Goal: Task Accomplishment & Management: Manage account settings

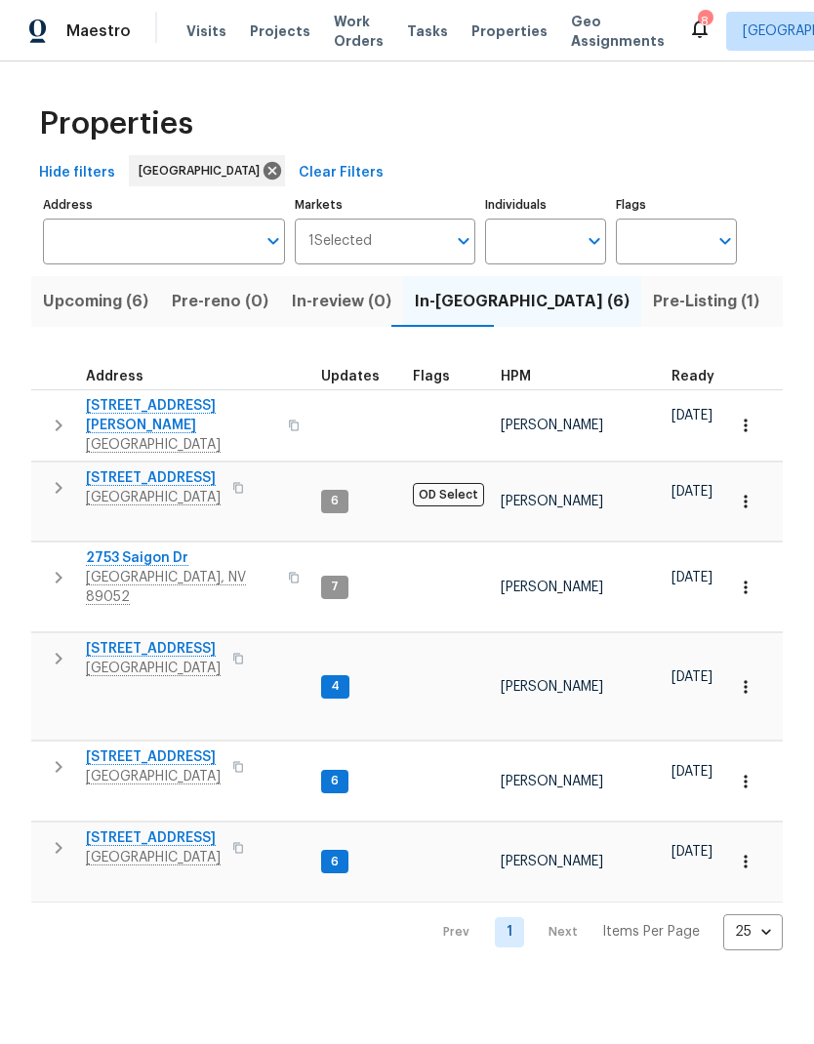
click at [48, 639] on button "button" at bounding box center [58, 658] width 39 height 39
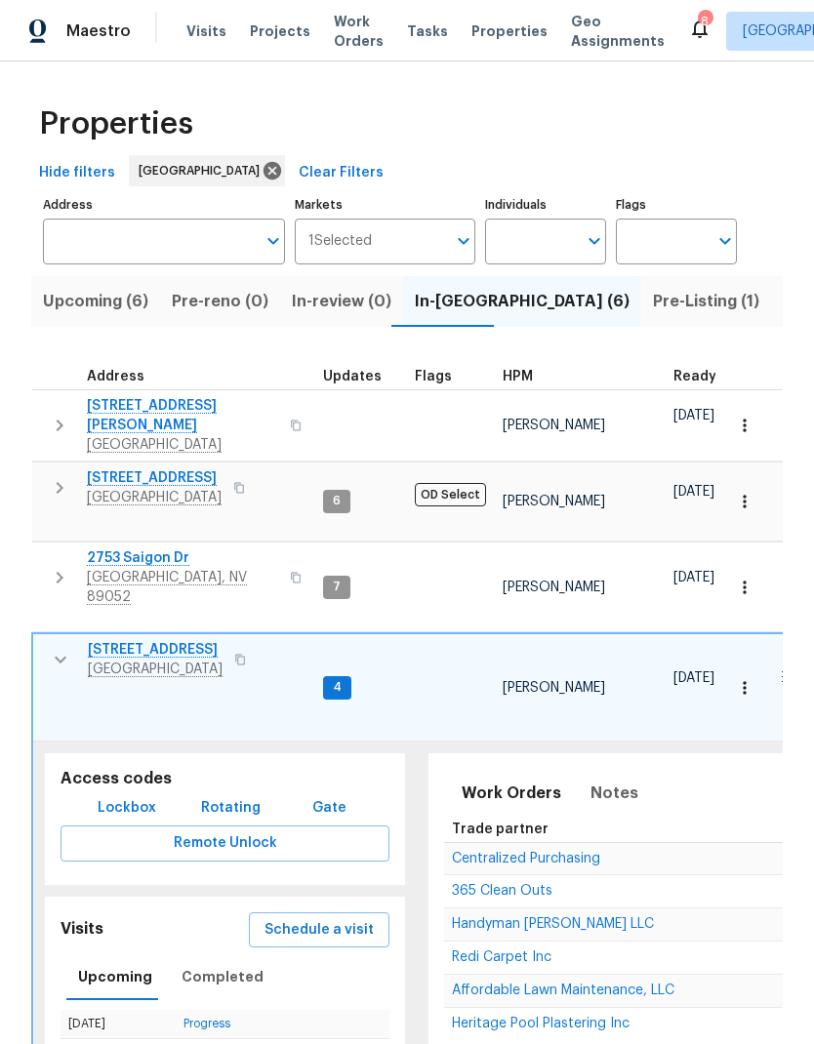
click at [162, 640] on span "[STREET_ADDRESS]" at bounding box center [155, 650] width 135 height 20
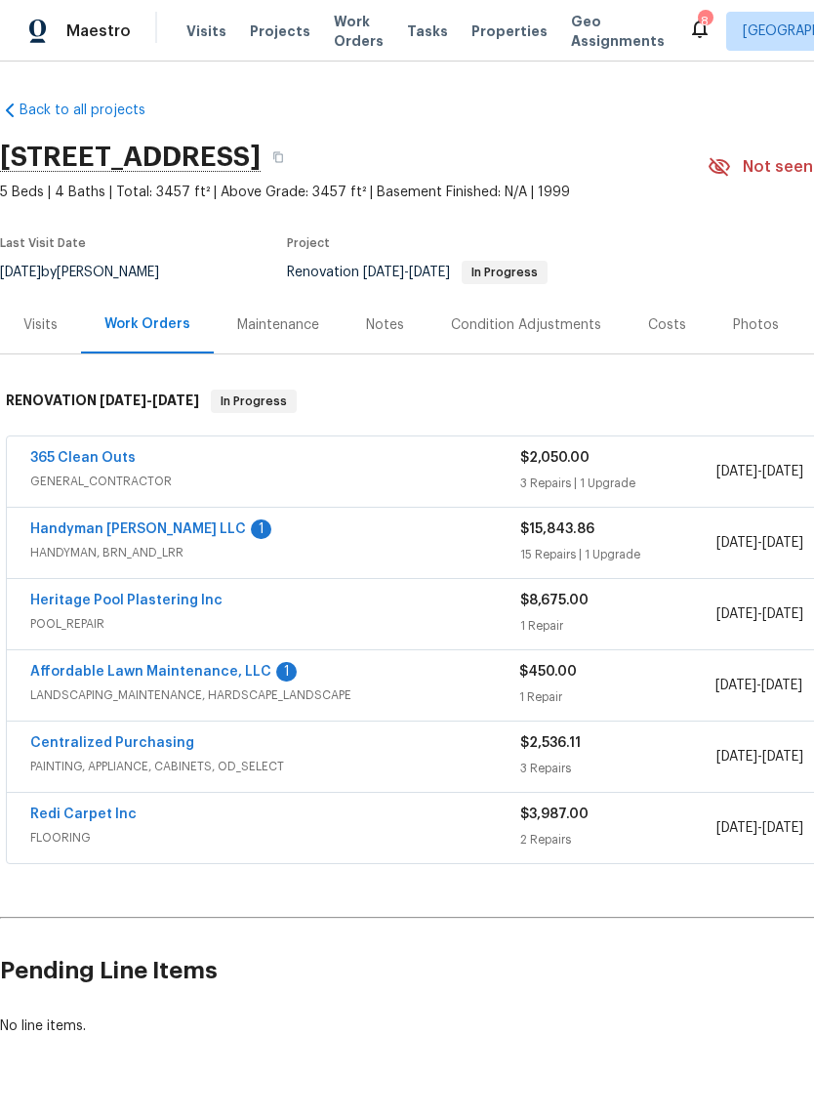
click at [64, 335] on div "Visits" at bounding box center [40, 325] width 81 height 58
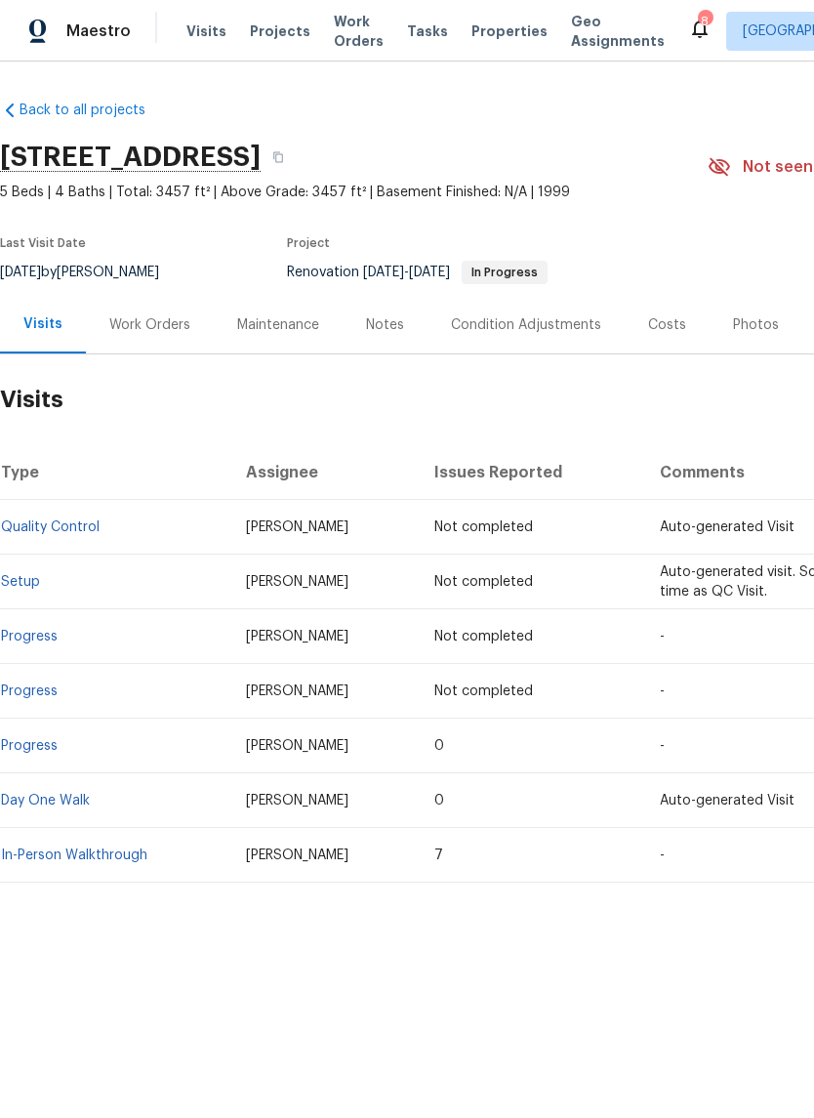
click at [161, 330] on div "Work Orders" at bounding box center [149, 325] width 81 height 20
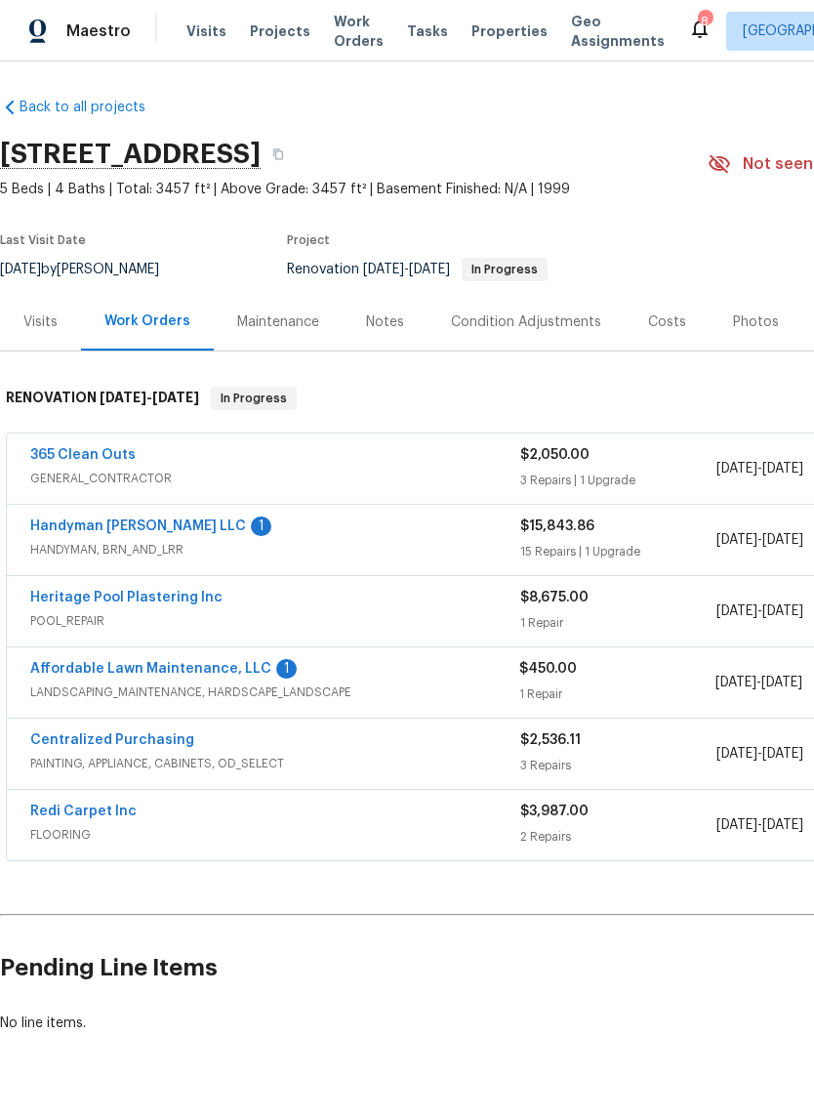
scroll to position [2, 0]
click at [51, 330] on div "Visits" at bounding box center [40, 323] width 34 height 20
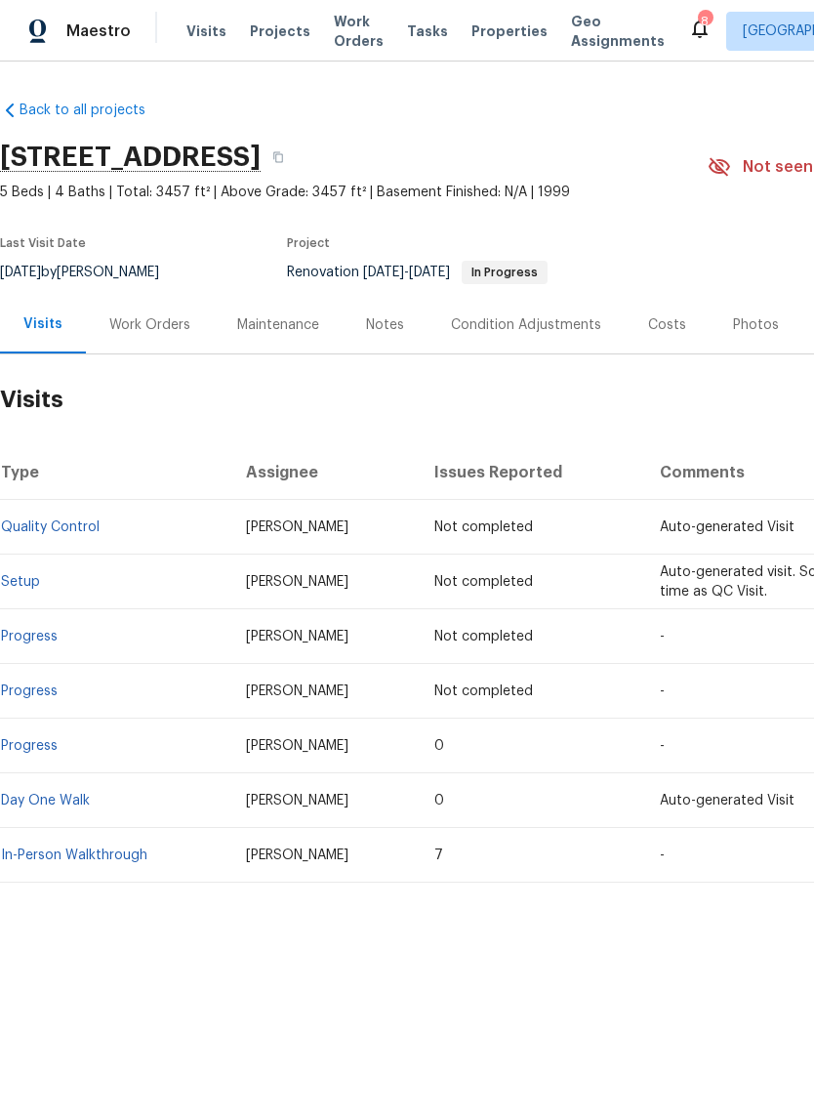
click at [69, 850] on link "In-Person Walkthrough" at bounding box center [74, 855] width 146 height 14
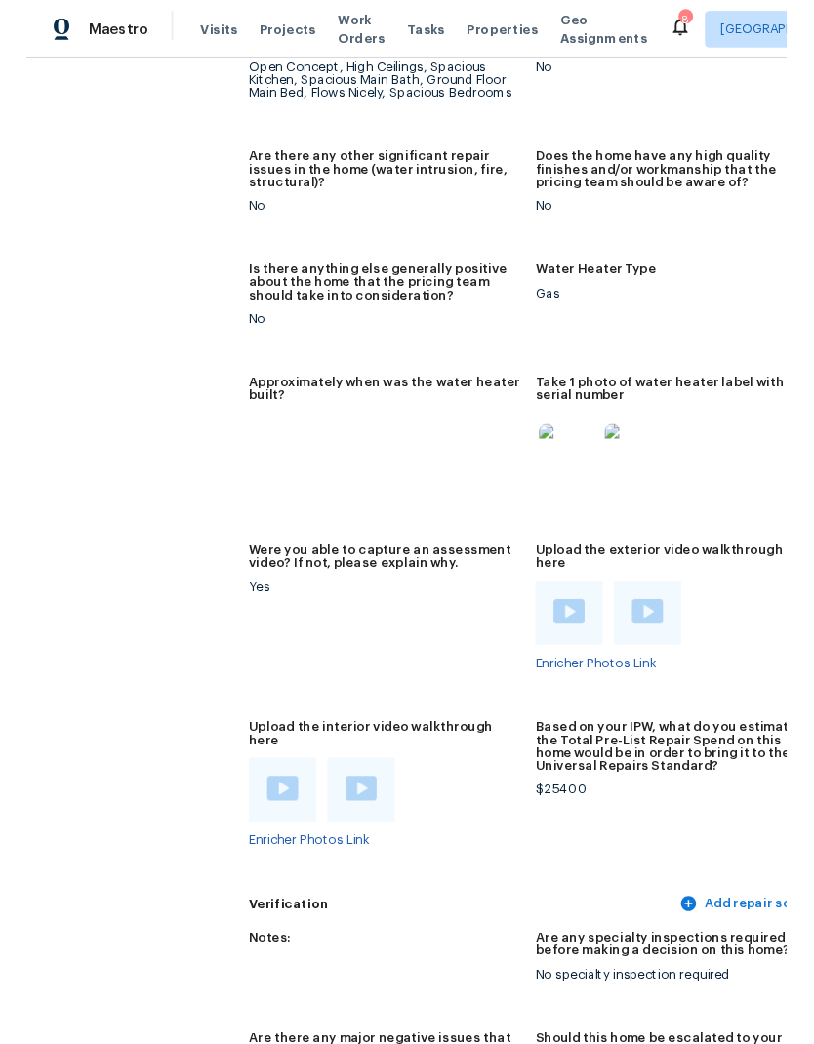
scroll to position [4288, 0]
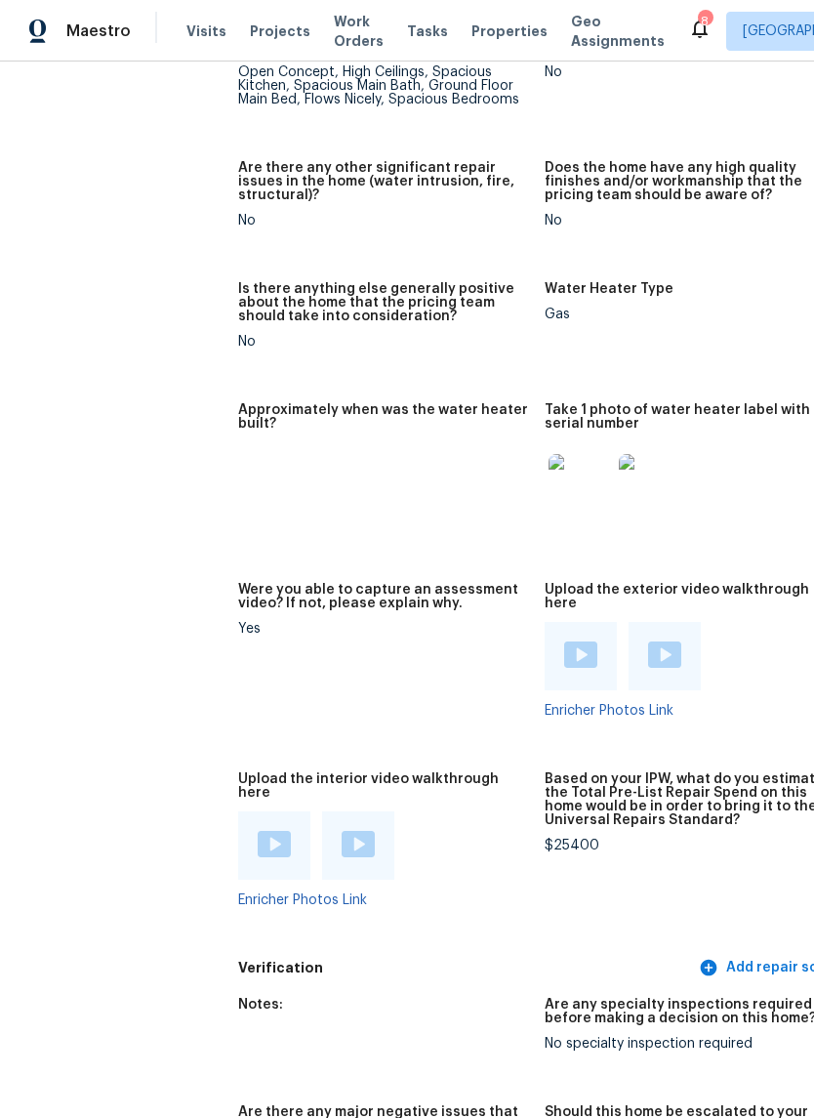
click at [257, 811] on div at bounding box center [274, 845] width 72 height 68
click at [342, 831] on img at bounding box center [358, 844] width 33 height 26
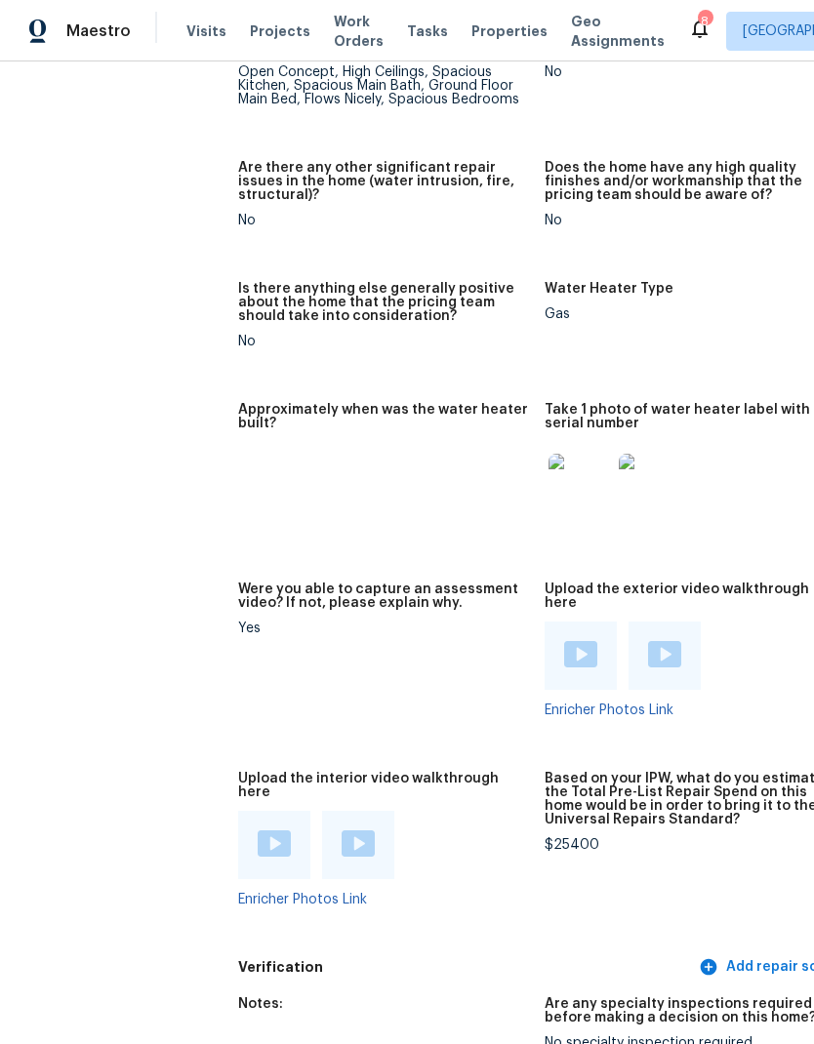
click at [258, 831] on img at bounding box center [274, 844] width 33 height 26
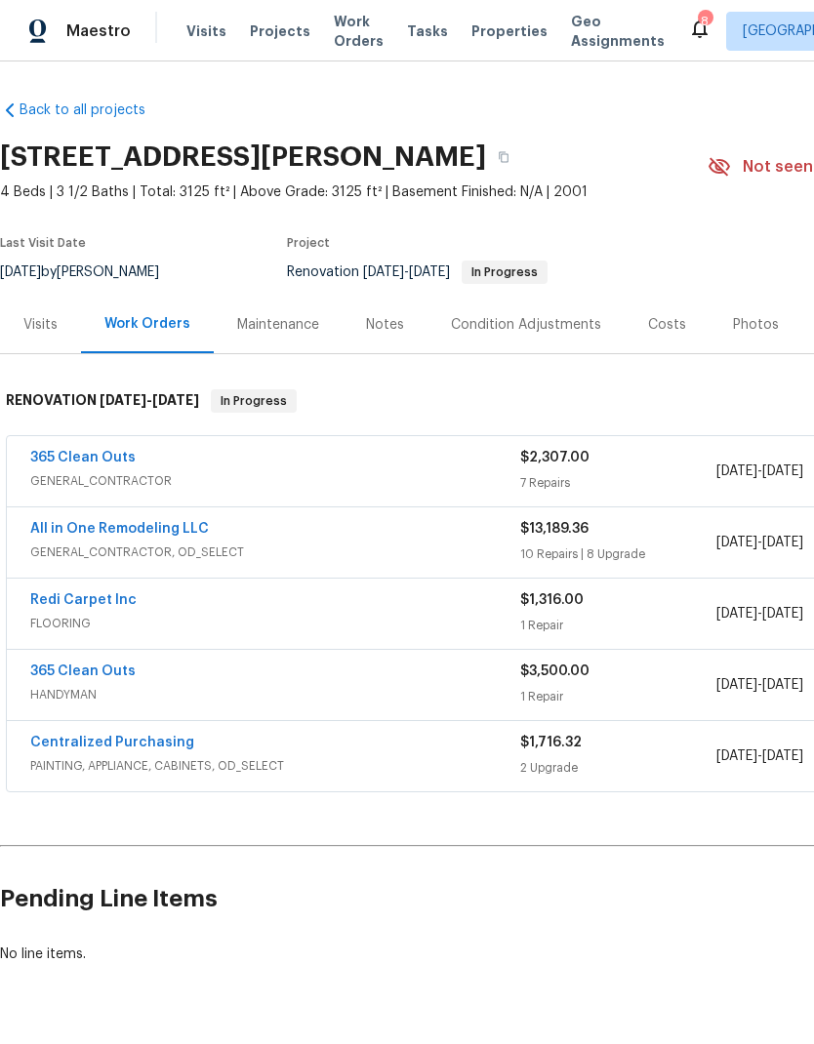
click at [488, 38] on span "Properties" at bounding box center [509, 31] width 76 height 20
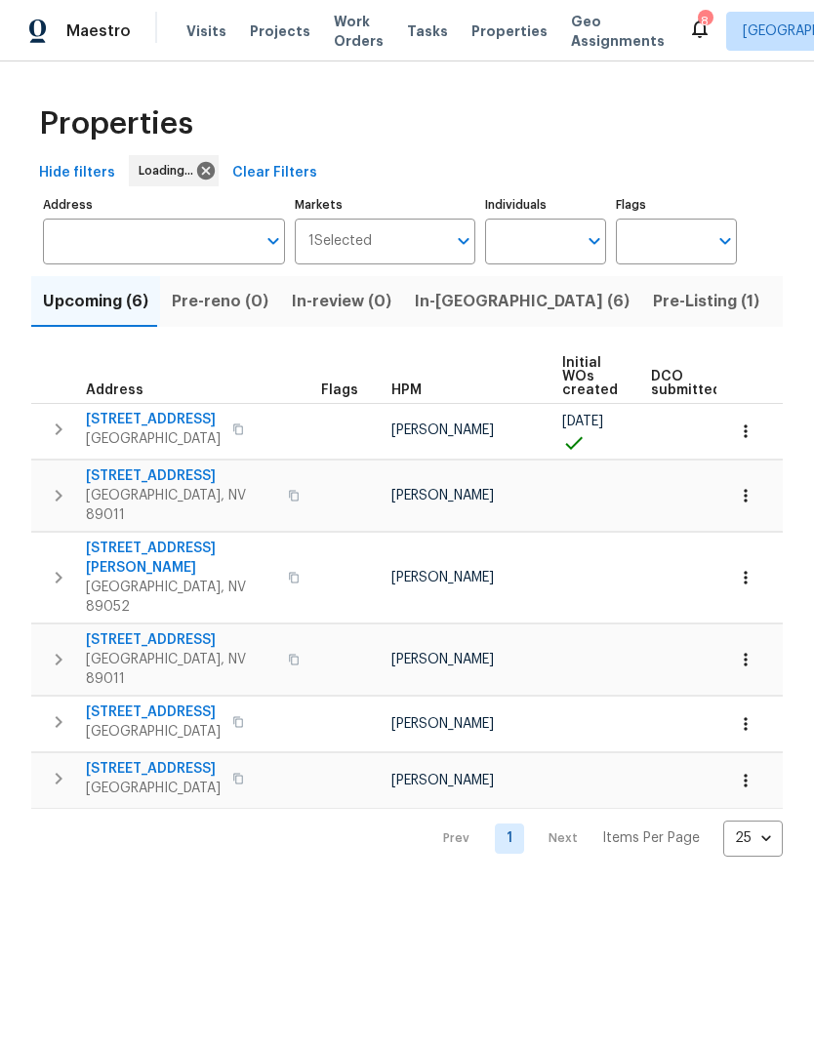
click at [448, 305] on span "In-[GEOGRAPHIC_DATA] (6)" at bounding box center [522, 301] width 215 height 27
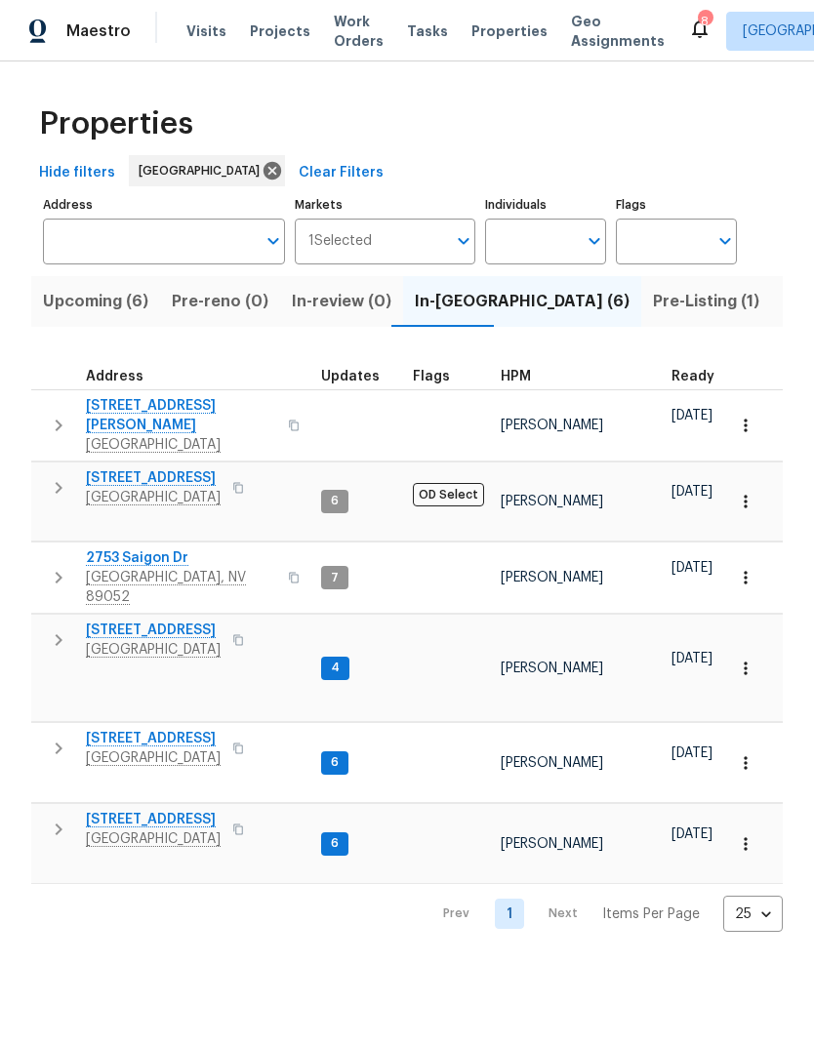
click at [64, 629] on icon "button" at bounding box center [58, 640] width 23 height 23
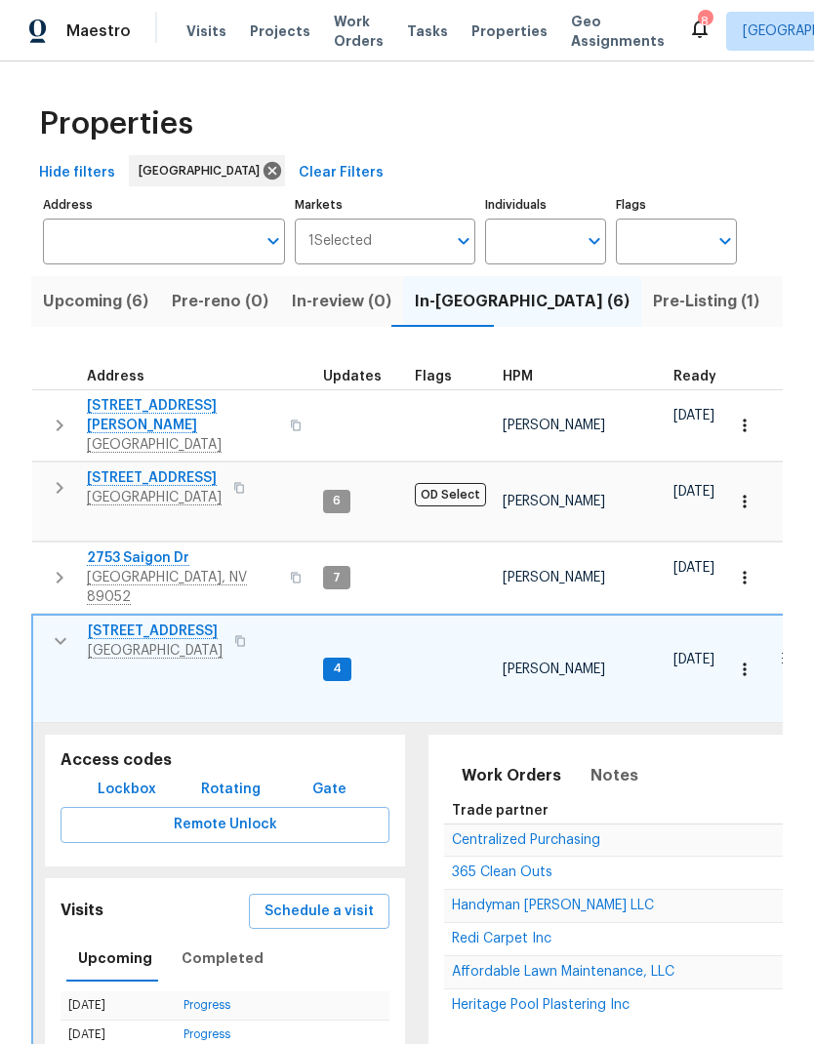
click at [308, 900] on span "Schedule a visit" at bounding box center [318, 912] width 109 height 24
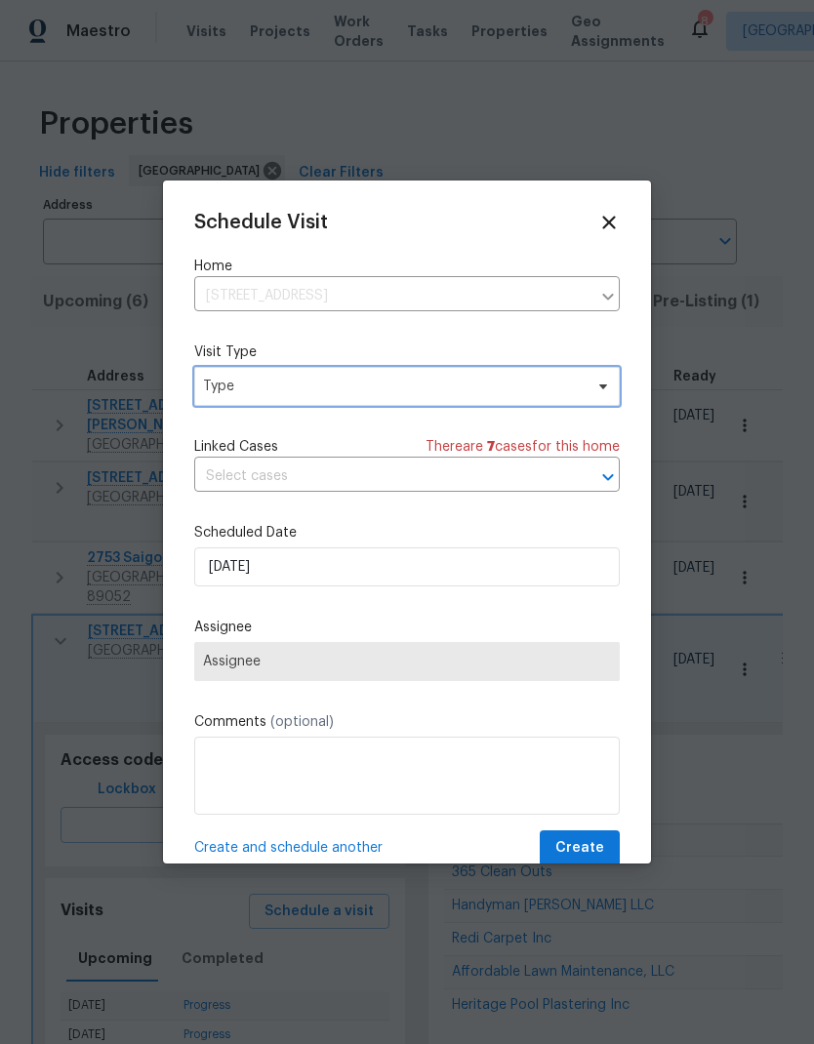
click at [346, 400] on span "Type" at bounding box center [407, 386] width 426 height 39
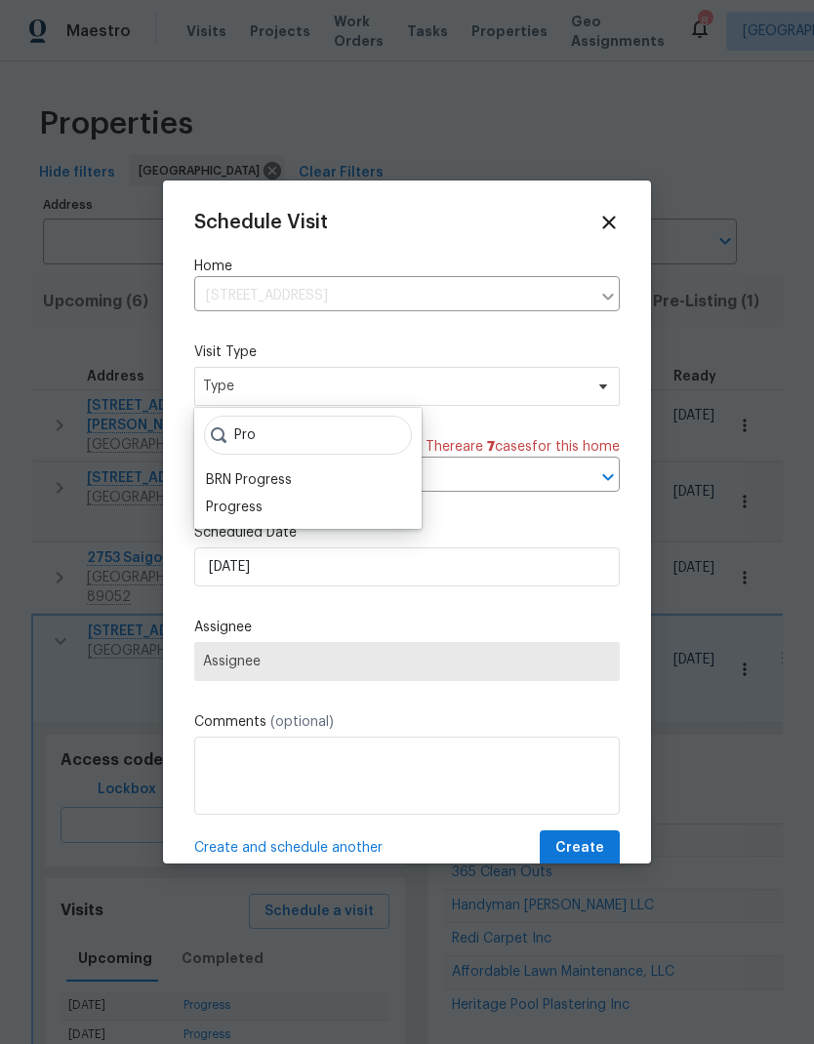
type input "Pro"
click at [259, 504] on div "Progress" at bounding box center [234, 508] width 57 height 20
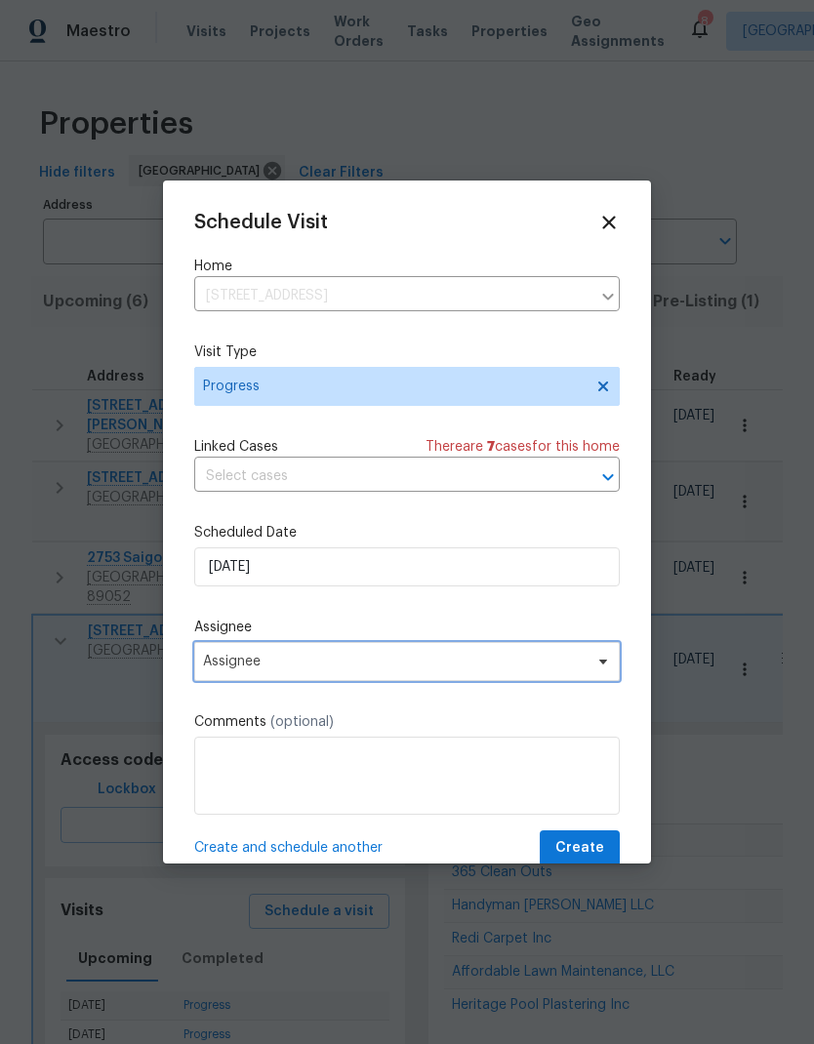
click at [297, 670] on span "Assignee" at bounding box center [394, 662] width 383 height 16
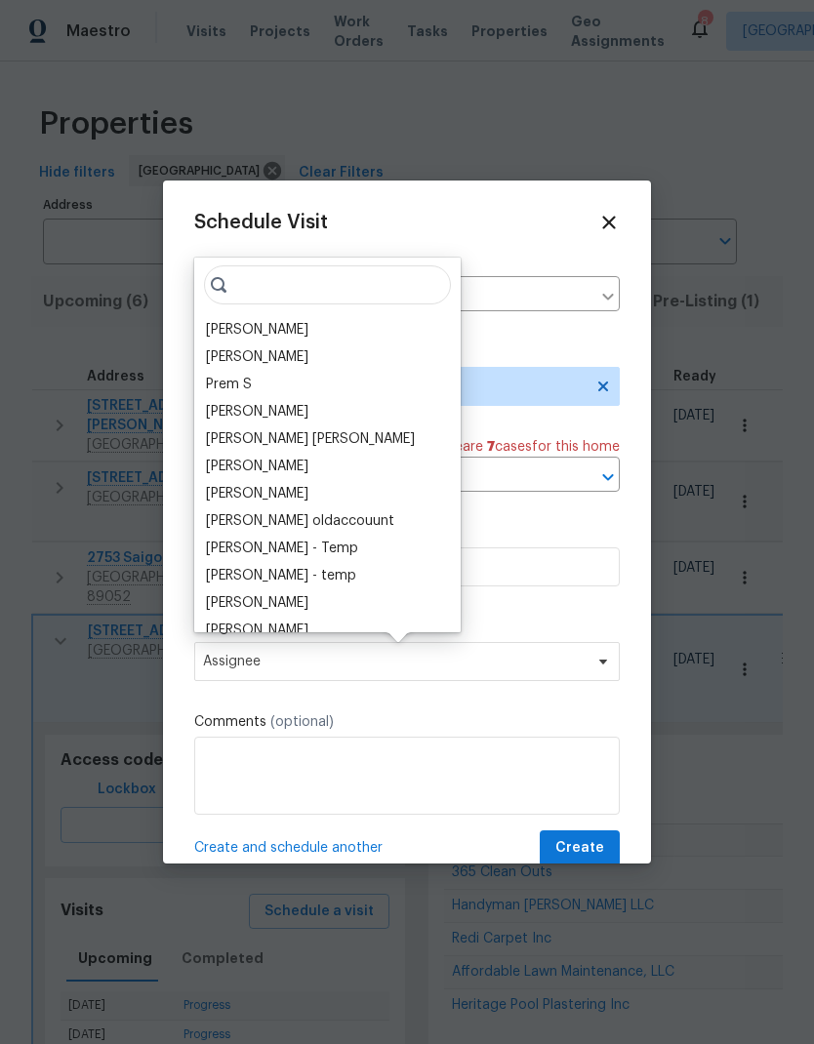
click at [265, 331] on div "[PERSON_NAME]" at bounding box center [257, 330] width 102 height 20
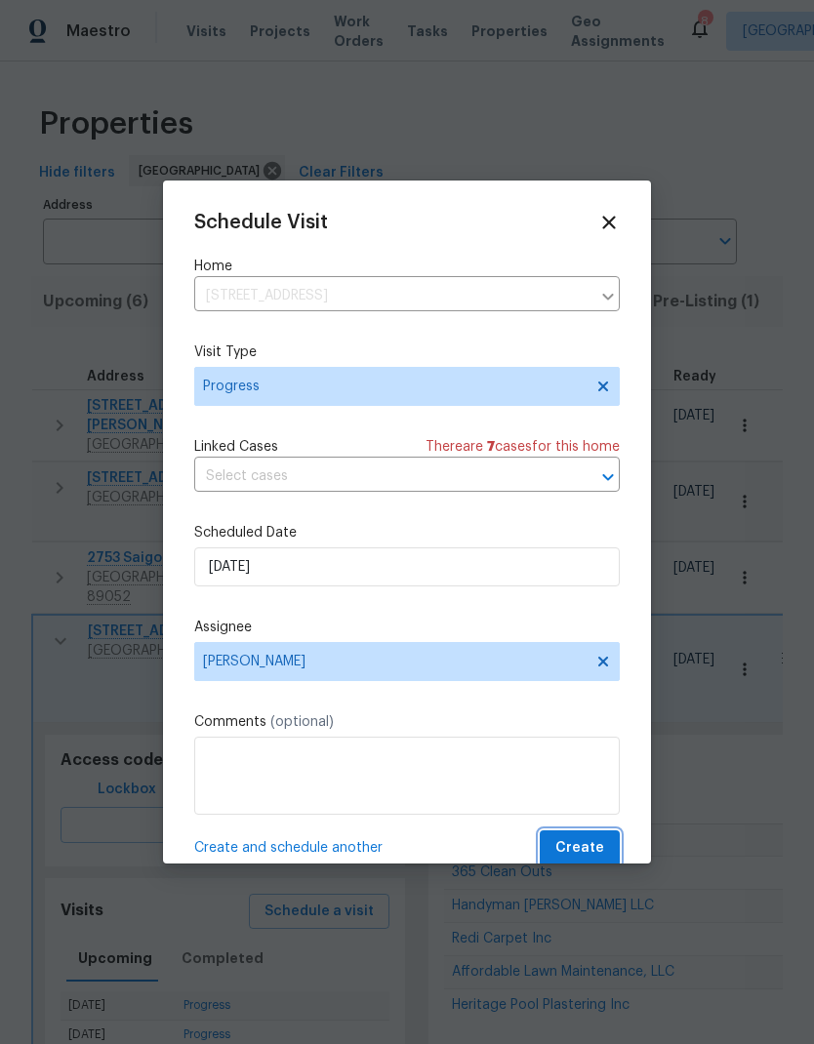
click at [572, 855] on span "Create" at bounding box center [579, 848] width 49 height 24
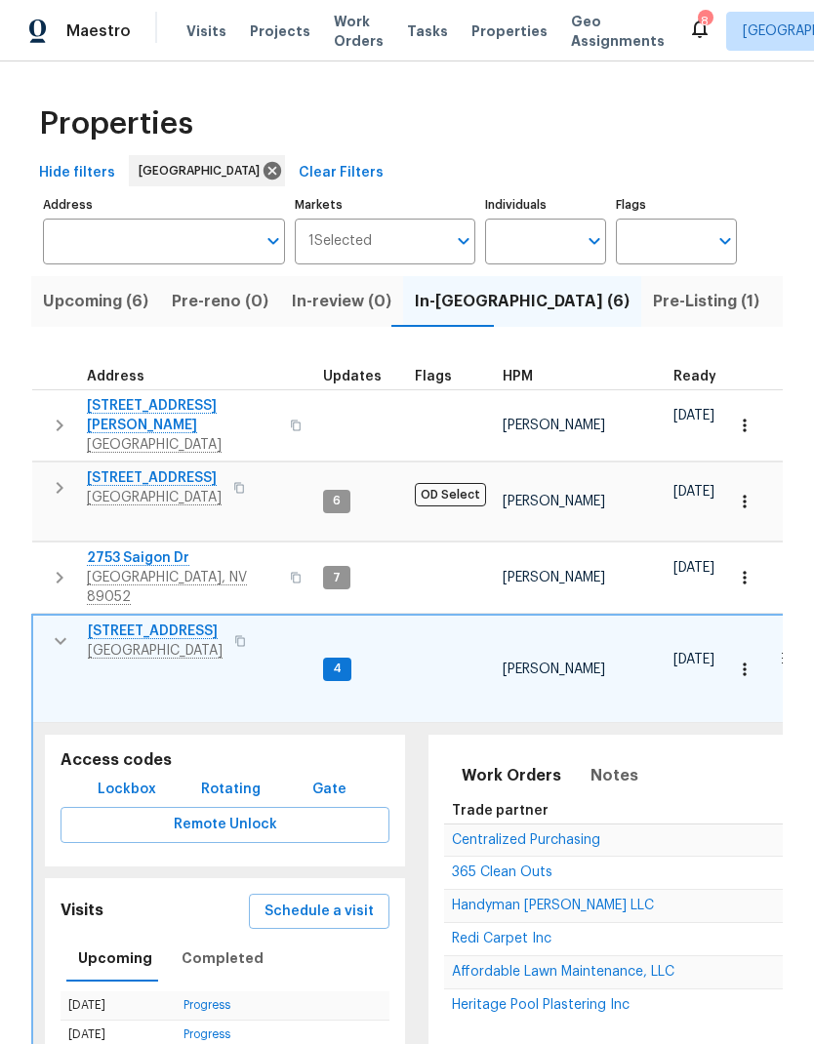
scroll to position [16, 0]
click at [180, 622] on span "6929 Cedar Basin Ave" at bounding box center [155, 632] width 135 height 20
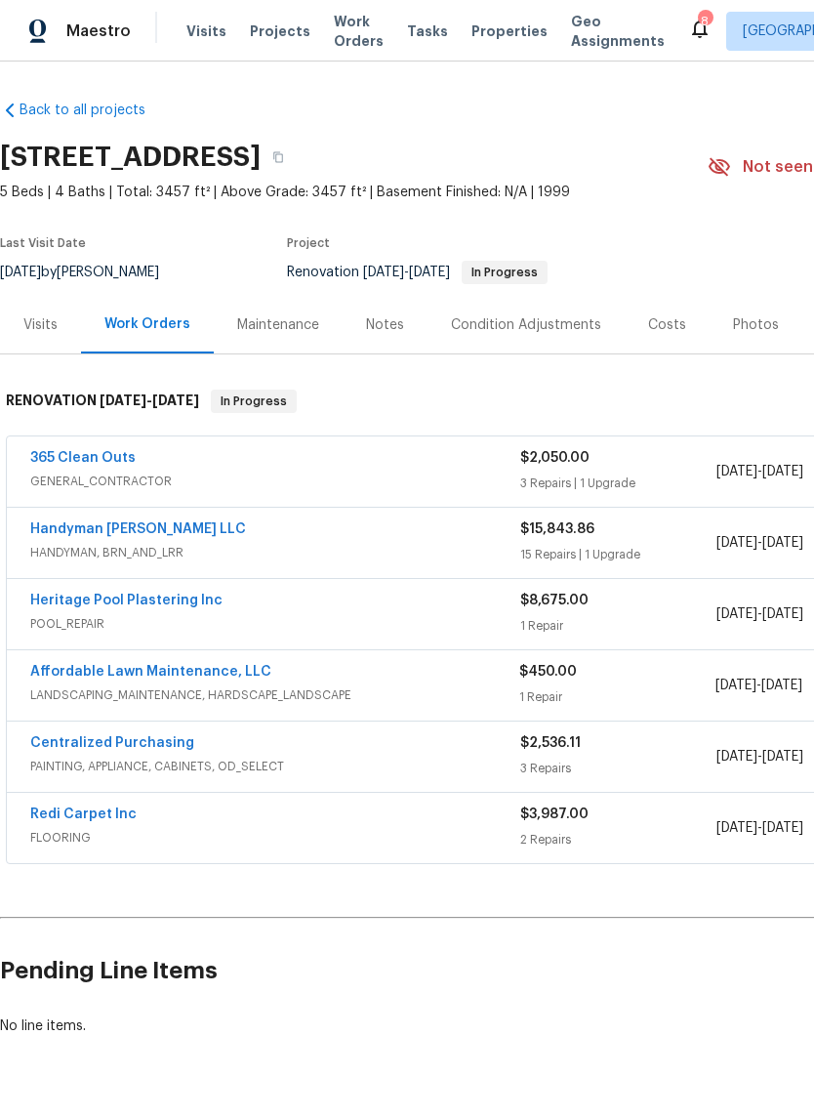
click at [40, 318] on div "Visits" at bounding box center [40, 325] width 34 height 20
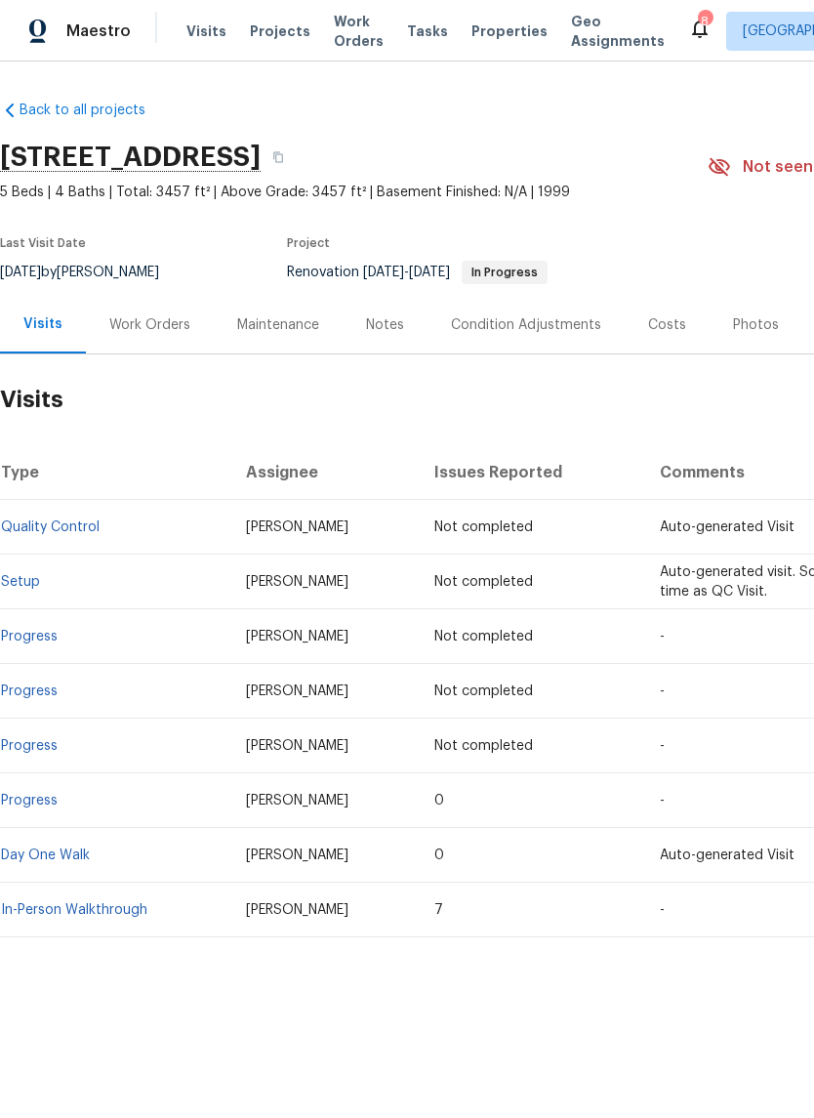
click at [100, 911] on link "In-Person Walkthrough" at bounding box center [74, 910] width 146 height 14
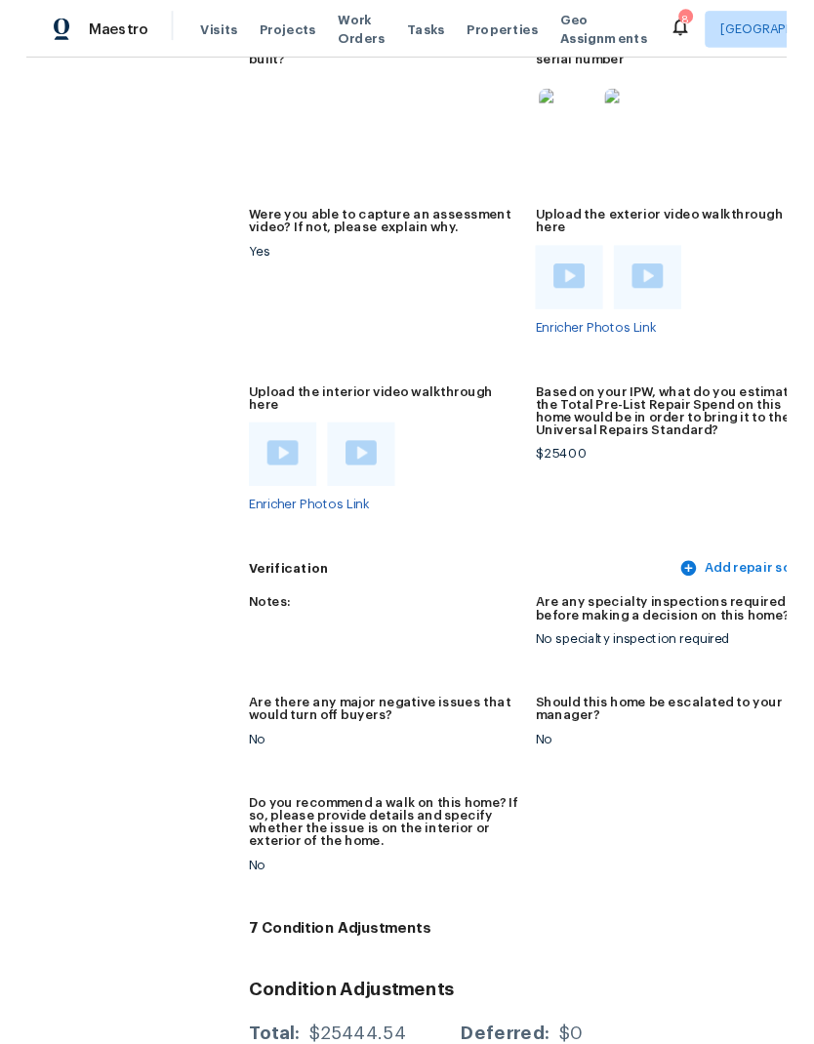
scroll to position [4648, 0]
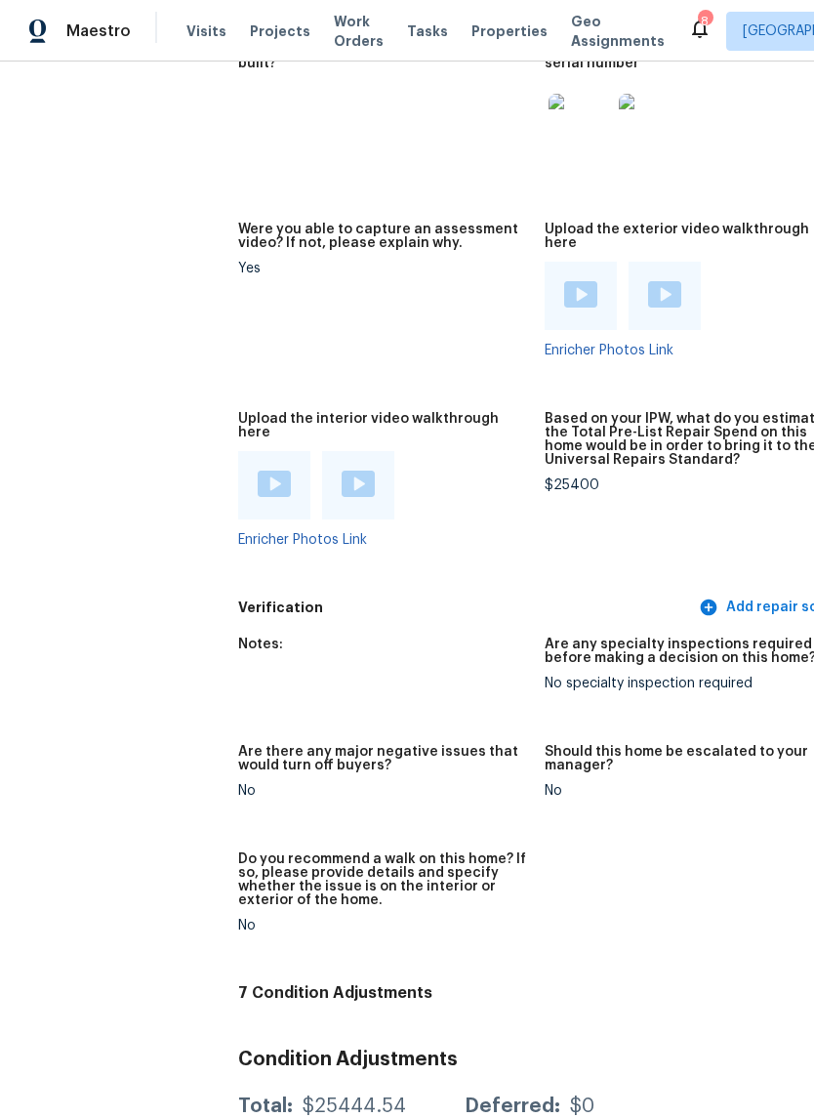
click at [342, 470] on img at bounding box center [358, 483] width 33 height 26
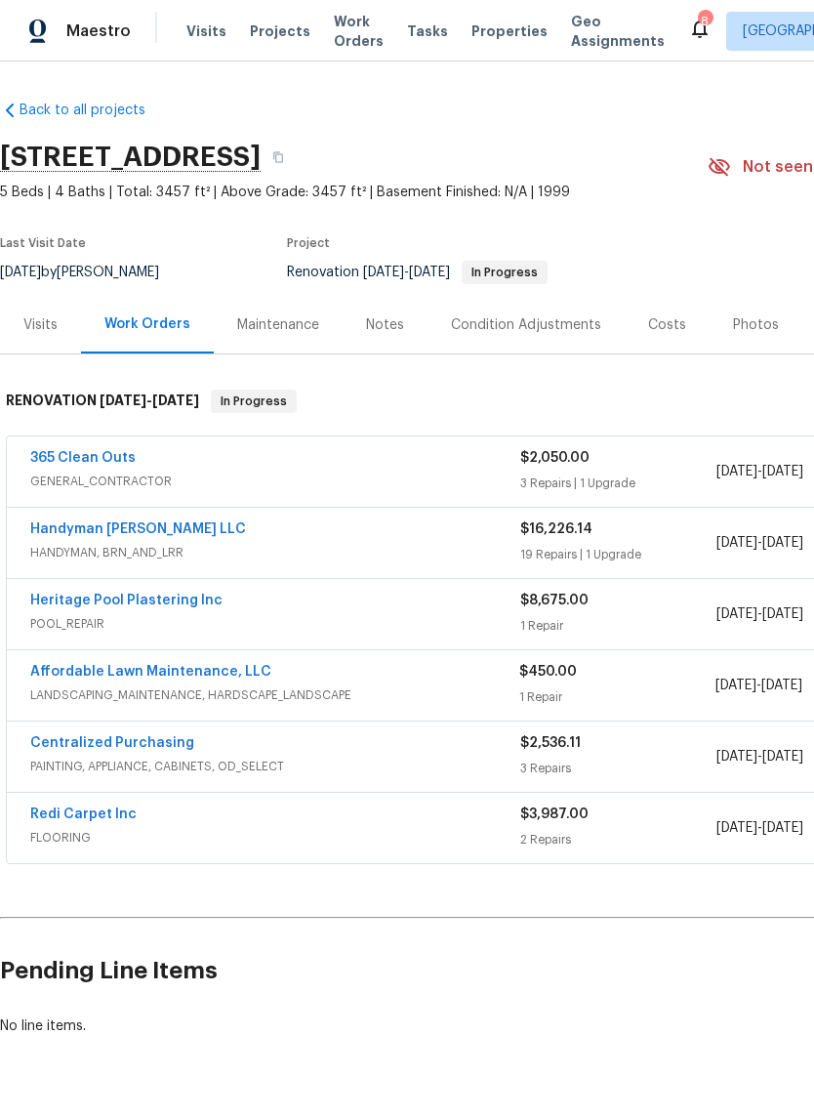
click at [673, 332] on div "Costs" at bounding box center [667, 325] width 38 height 20
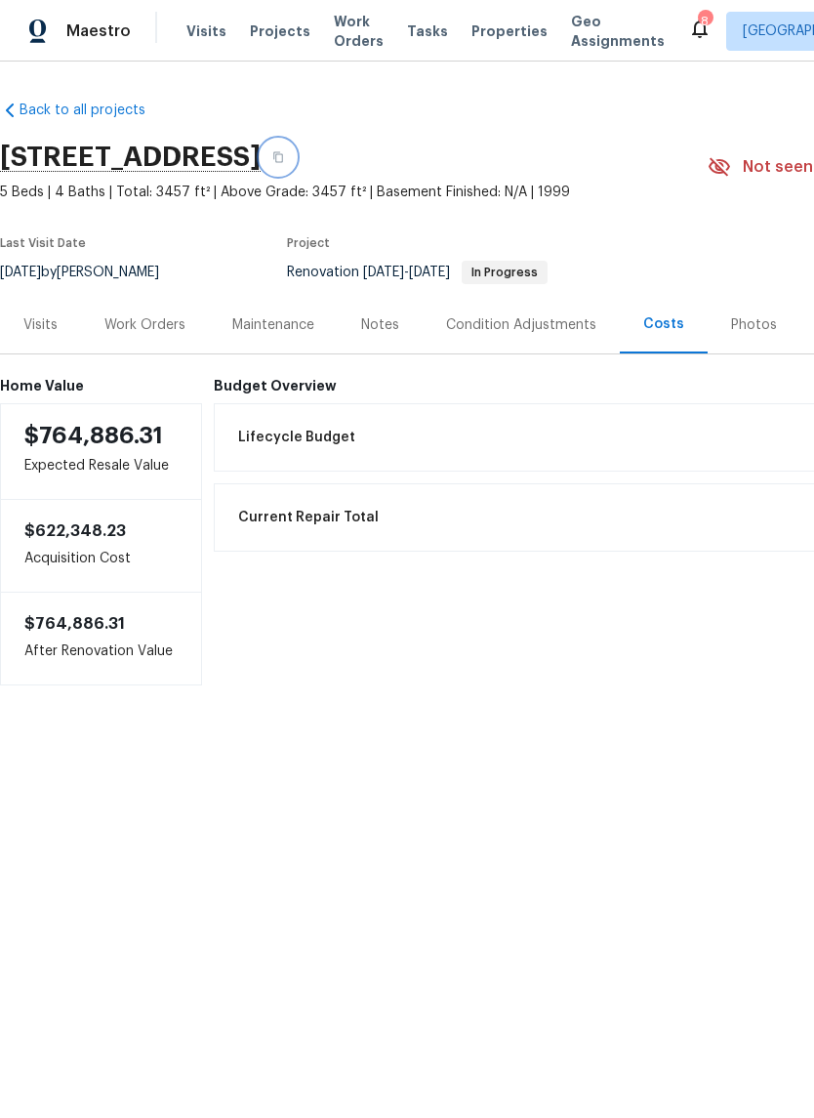
click at [283, 160] on icon "button" at bounding box center [278, 157] width 10 height 11
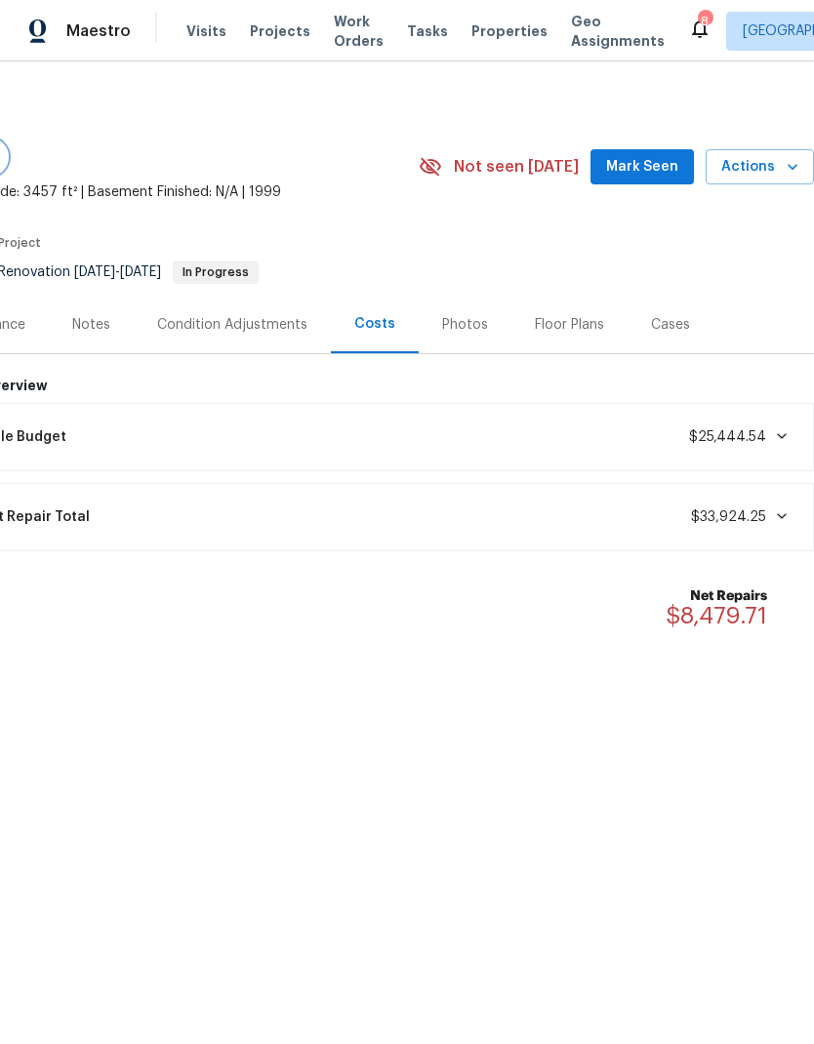
scroll to position [0, 289]
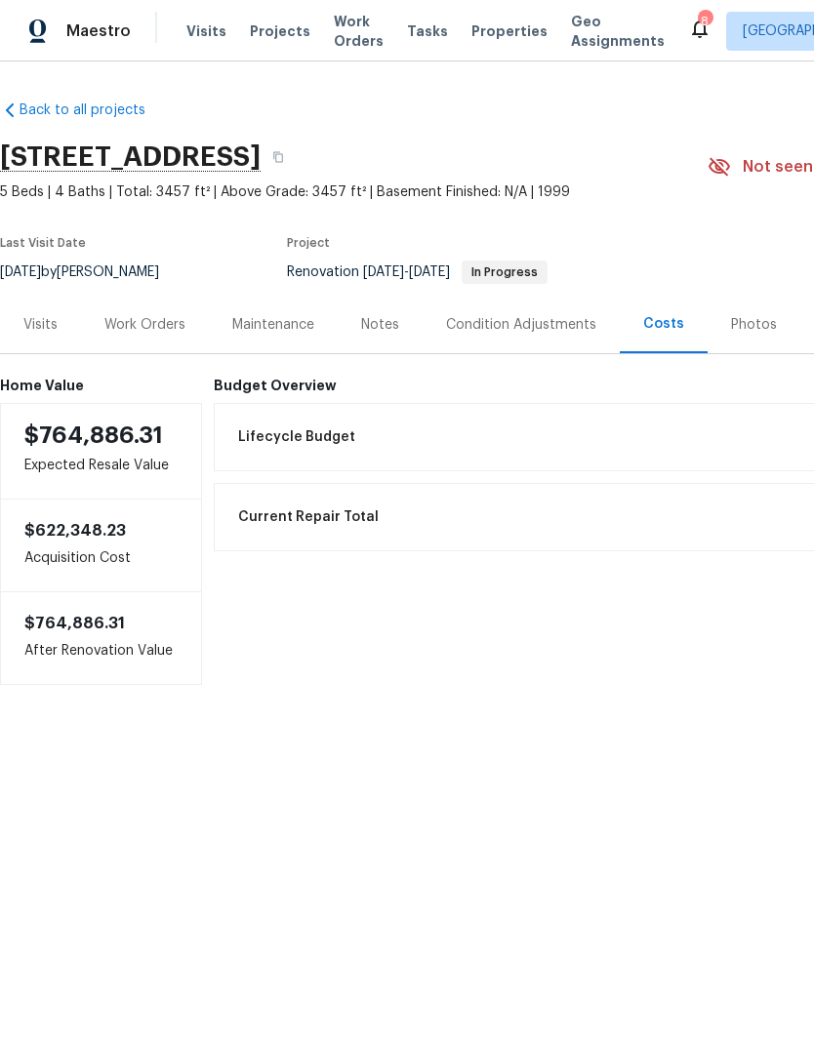
click at [381, 323] on div "Notes" at bounding box center [380, 325] width 38 height 20
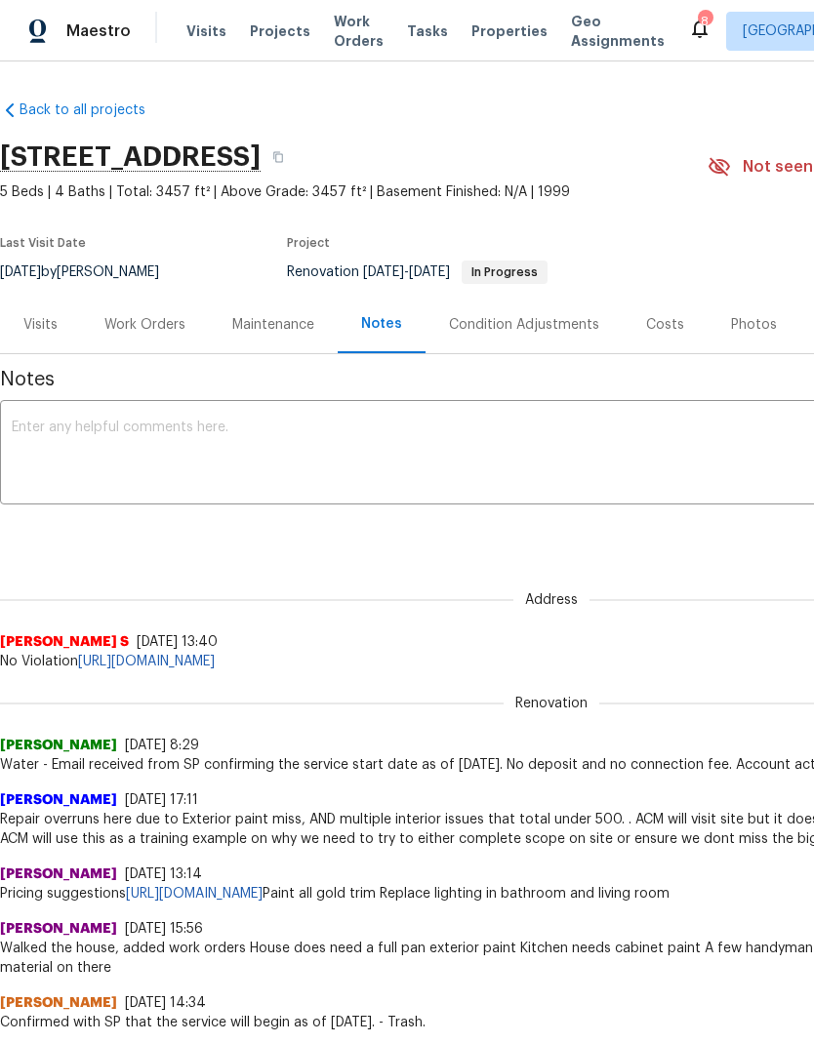
click at [188, 444] on textarea at bounding box center [551, 455] width 1079 height 68
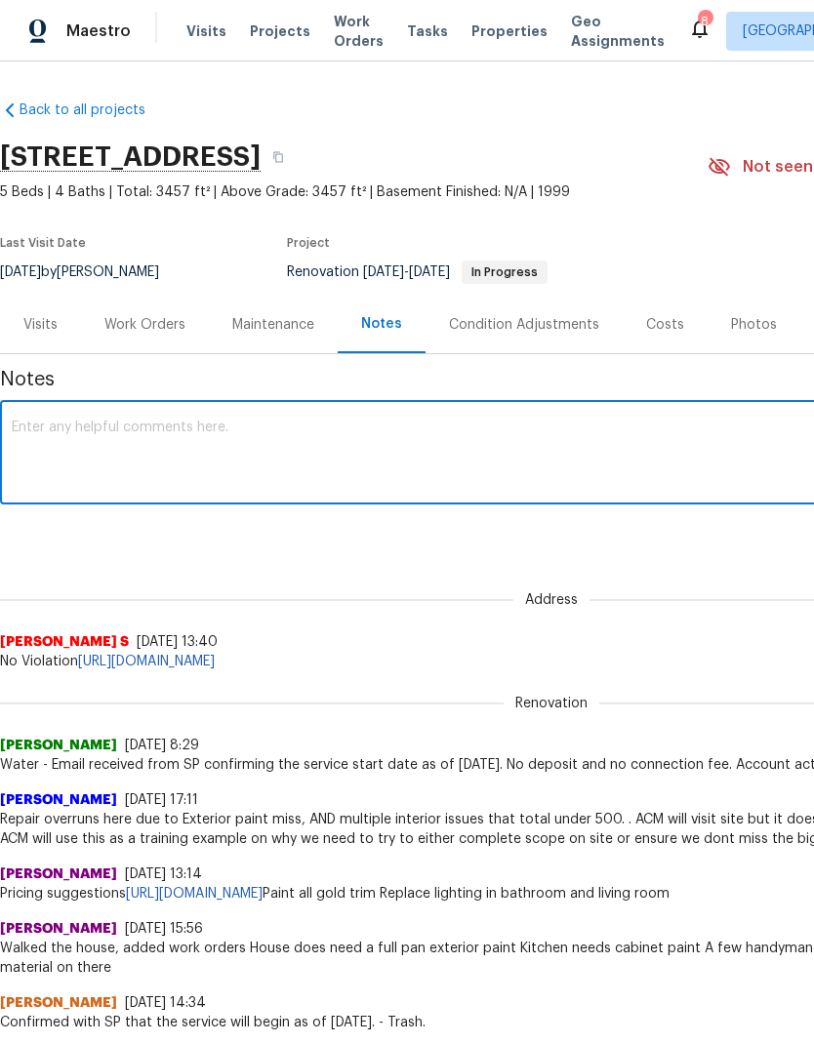
click at [105, 451] on textarea at bounding box center [551, 455] width 1079 height 68
paste textarea "Here’s the updated version with that line removed and everything tightened up: …"
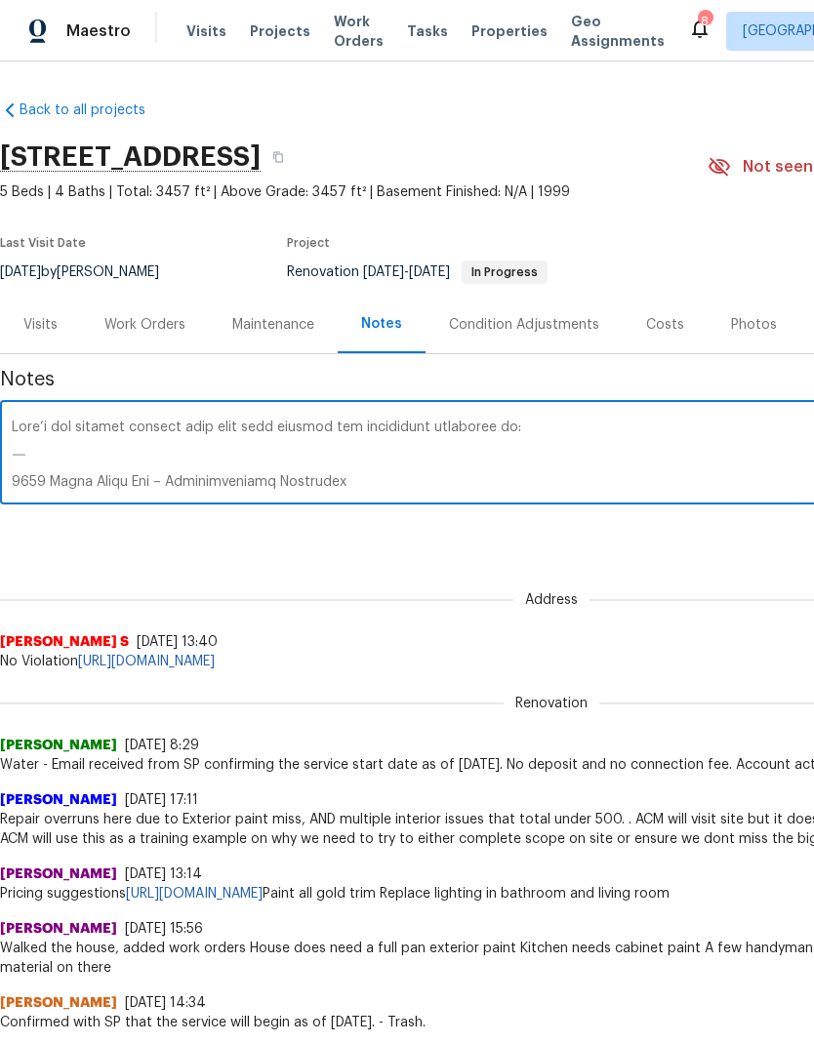
scroll to position [383, 0]
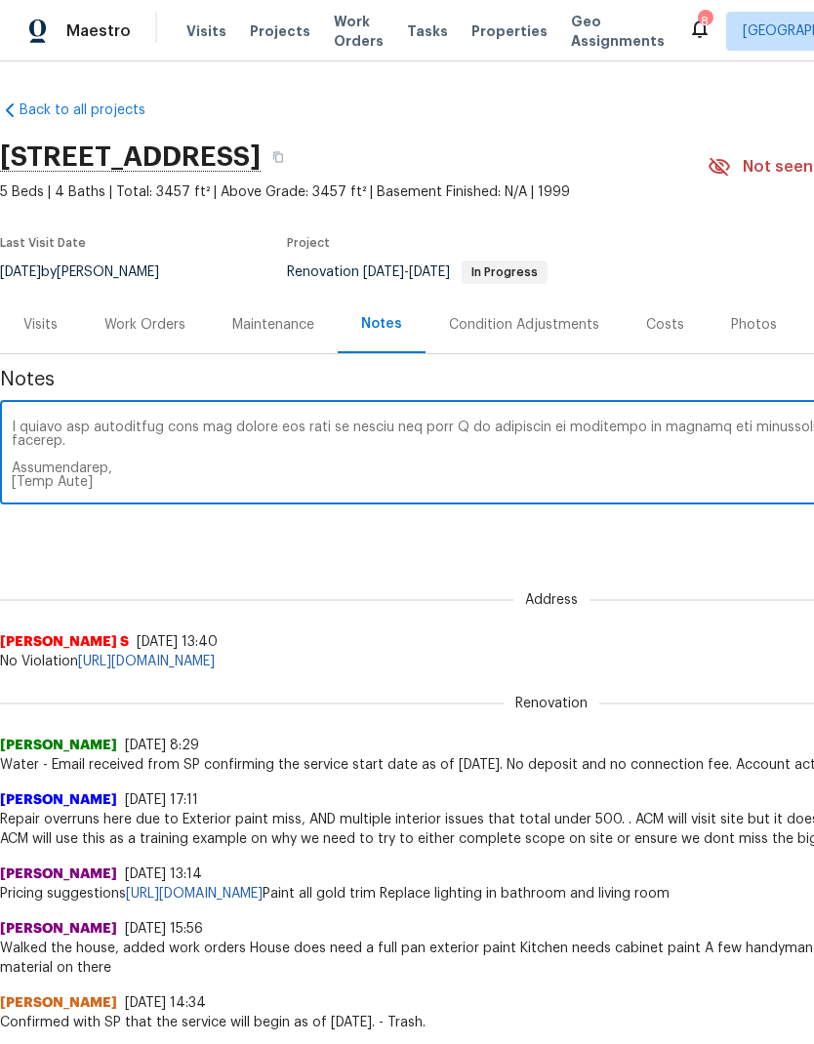
click at [101, 459] on textarea at bounding box center [551, 455] width 1079 height 68
click at [101, 458] on textarea at bounding box center [551, 455] width 1079 height 68
click at [108, 455] on textarea at bounding box center [551, 455] width 1079 height 68
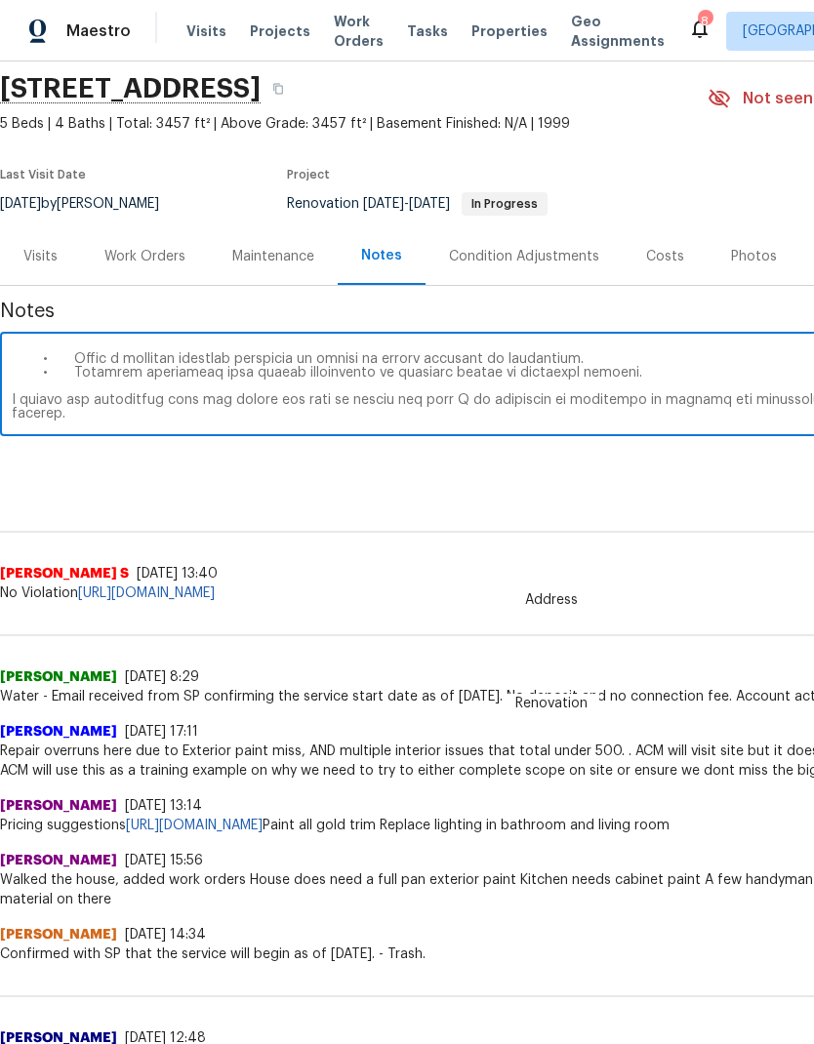
scroll to position [34, -2]
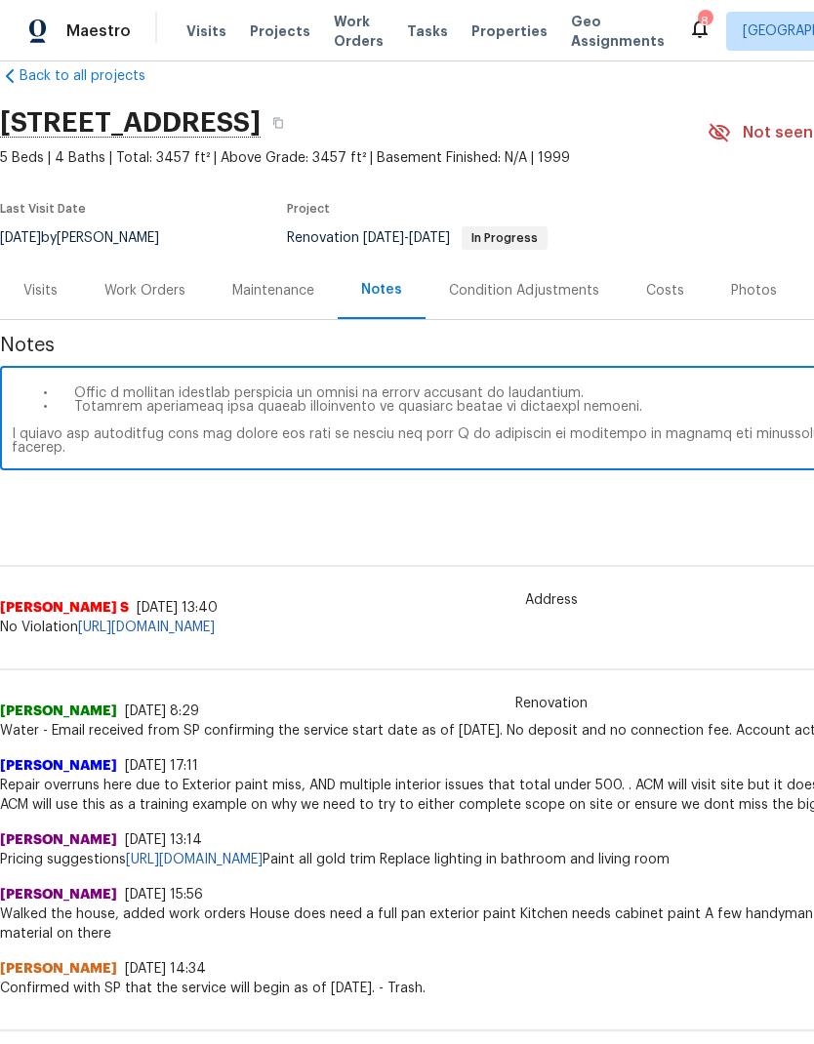
click at [71, 395] on textarea at bounding box center [551, 420] width 1079 height 68
click at [99, 413] on textarea at bounding box center [551, 420] width 1079 height 68
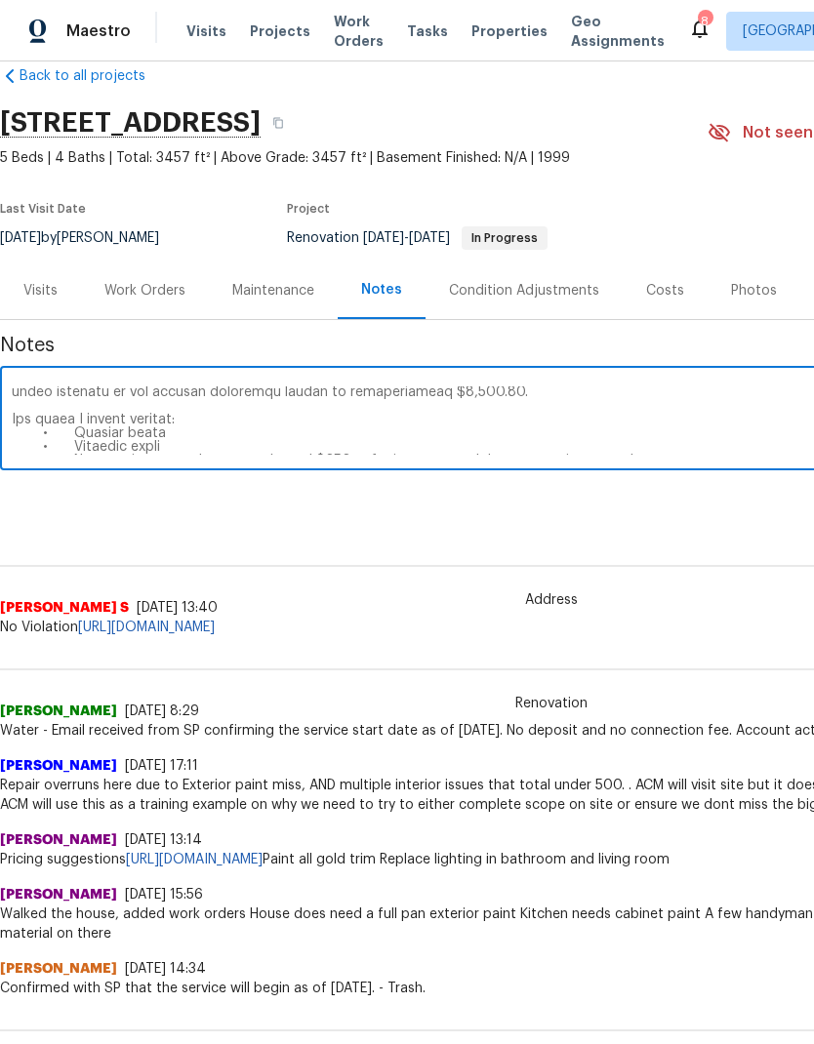
scroll to position [0, 0]
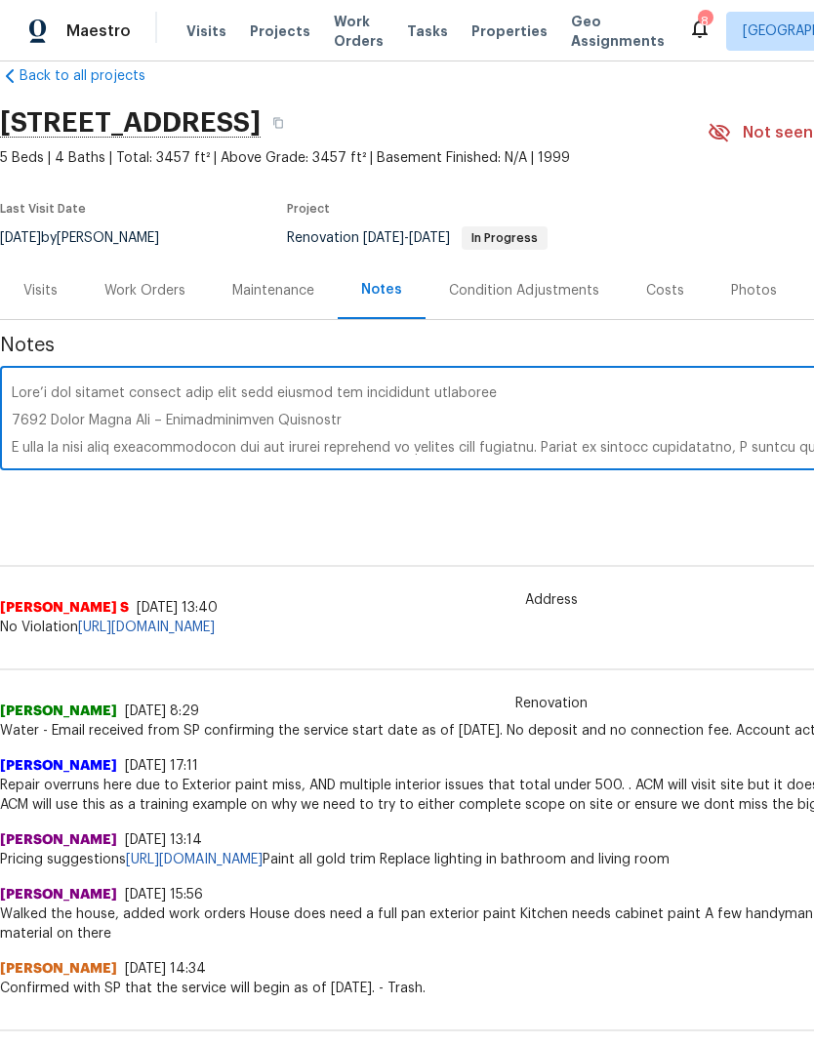
click at [51, 387] on textarea at bounding box center [551, 420] width 1079 height 68
click at [50, 386] on textarea at bounding box center [551, 420] width 1079 height 68
click at [56, 388] on textarea at bounding box center [551, 420] width 1079 height 68
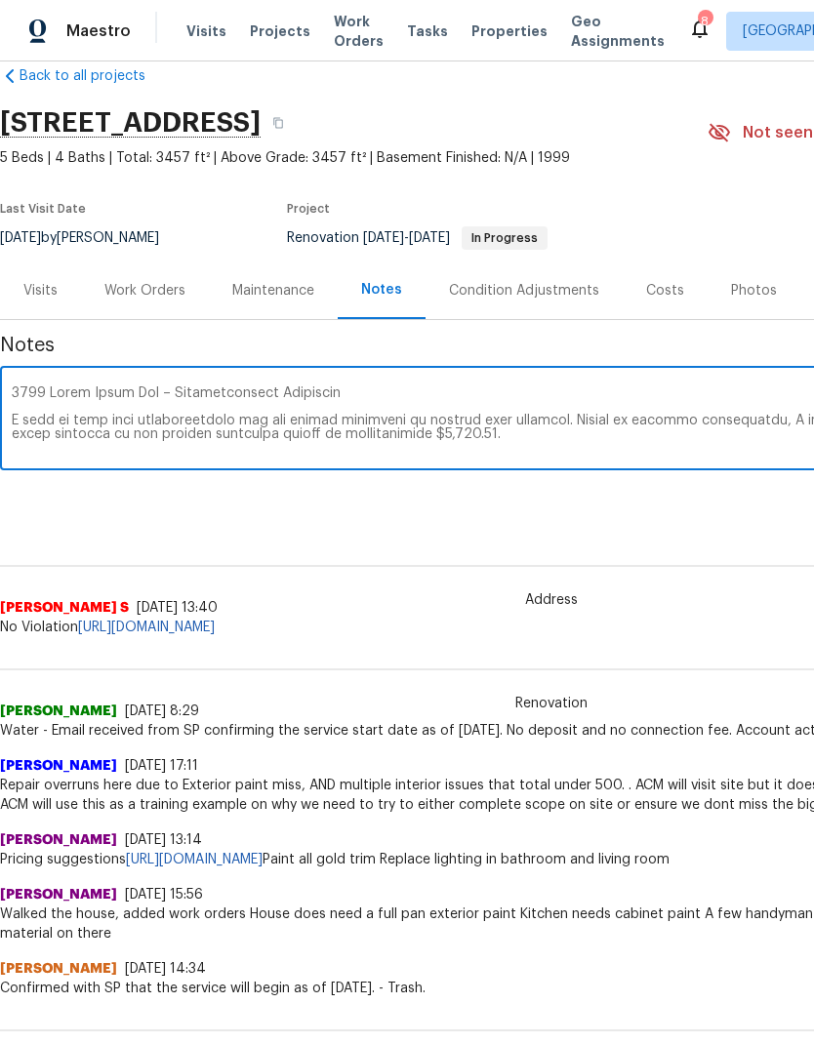
click at [72, 423] on textarea at bounding box center [551, 420] width 1079 height 68
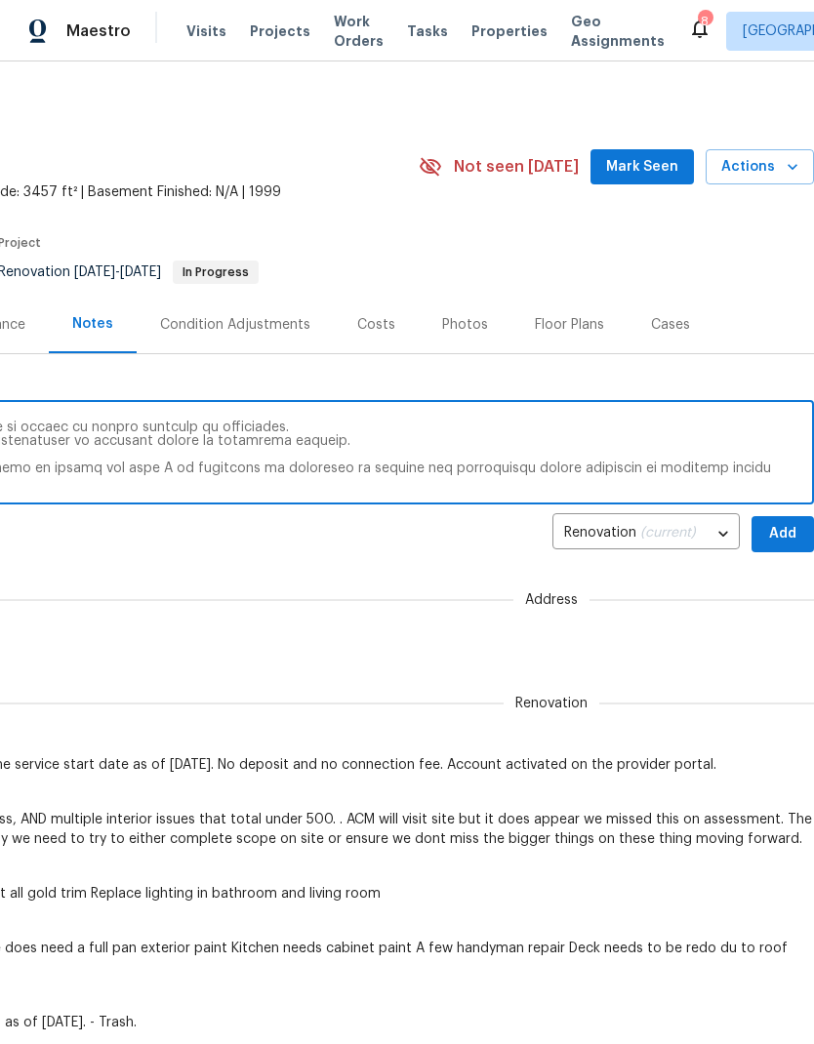
scroll to position [-1, 294]
type textarea "Over budget notes I want to take full responsibility for the recent oversight i…"
click at [789, 541] on span "Add" at bounding box center [782, 534] width 31 height 24
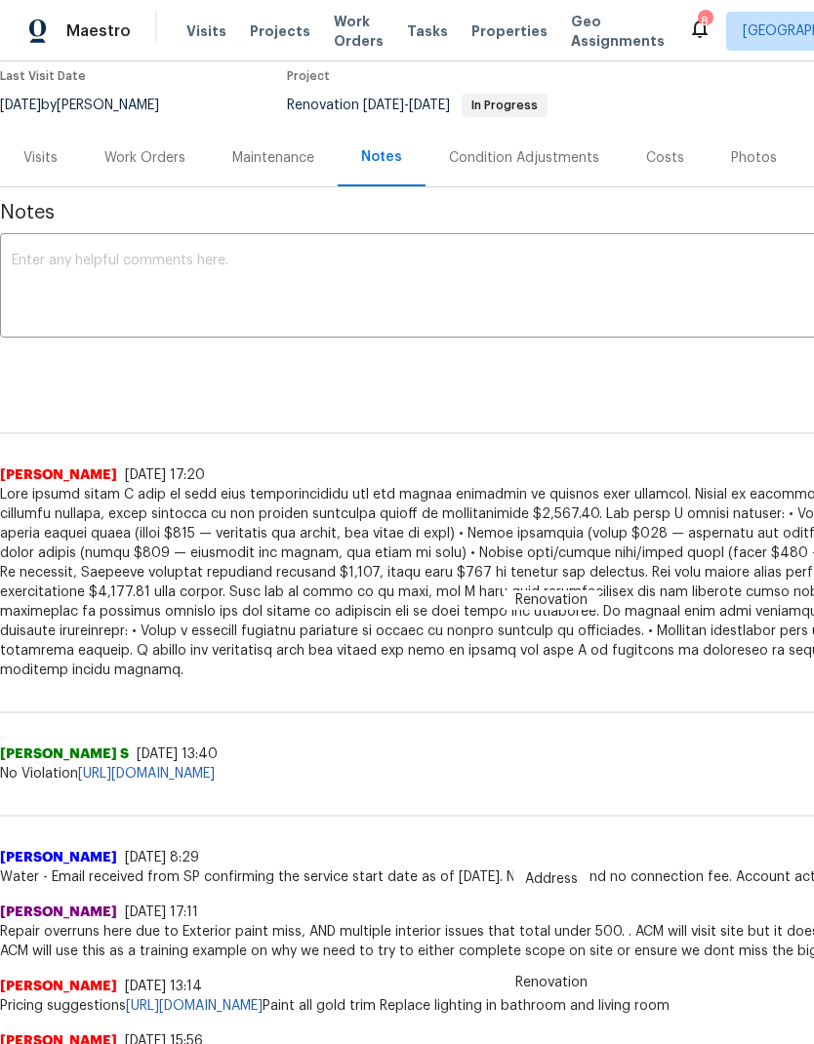
scroll to position [167, 0]
